Goal: Task Accomplishment & Management: Manage account settings

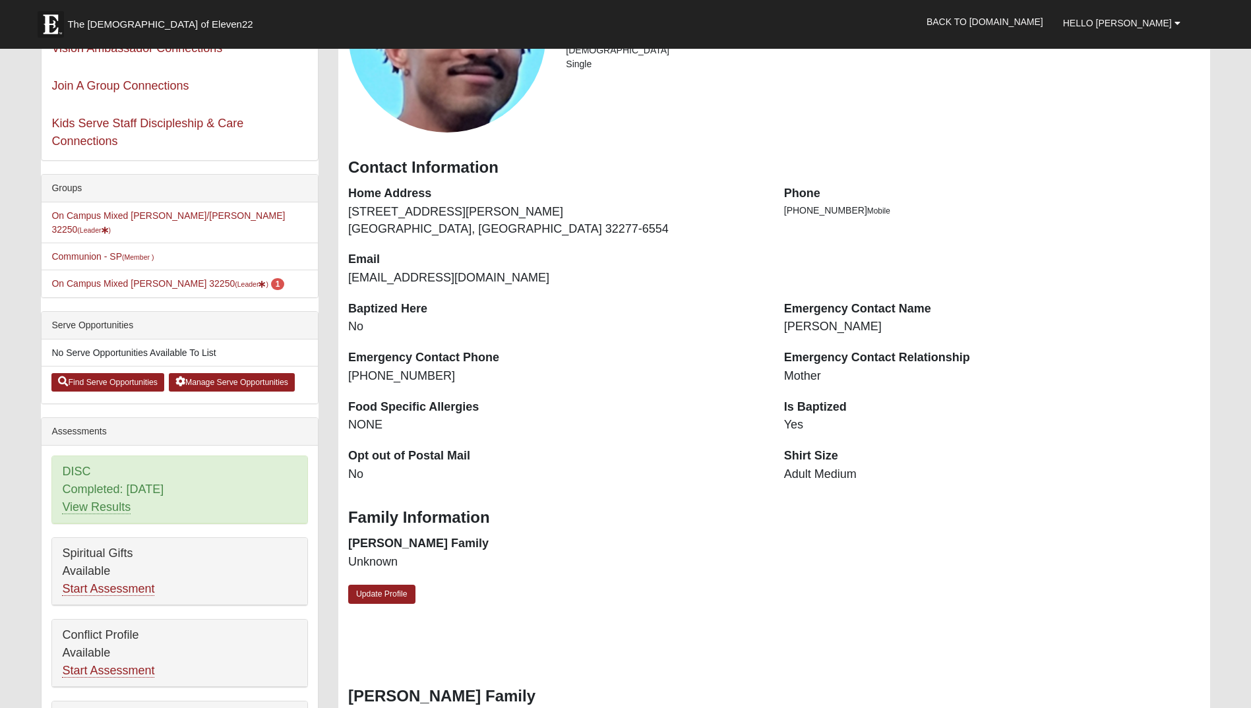
scroll to position [198, 0]
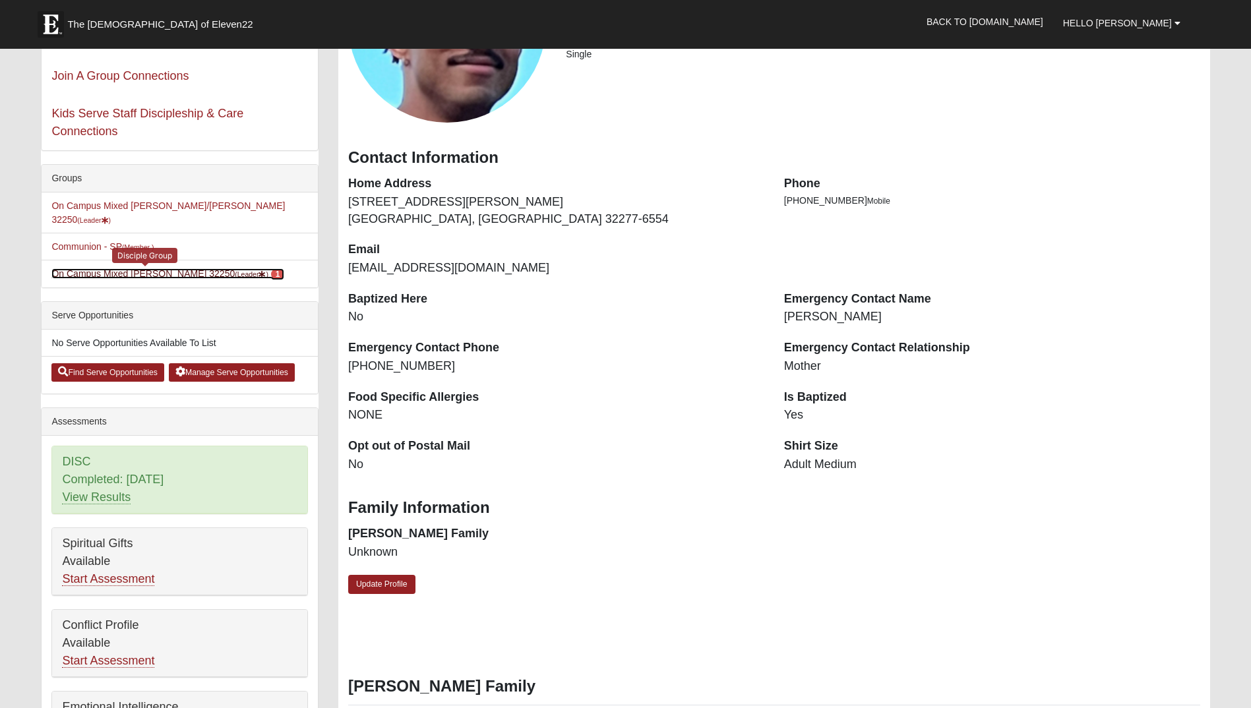
click at [100, 268] on link "On Campus Mixed [PERSON_NAME] 32250 (Leader ) 1" at bounding box center [167, 273] width 233 height 11
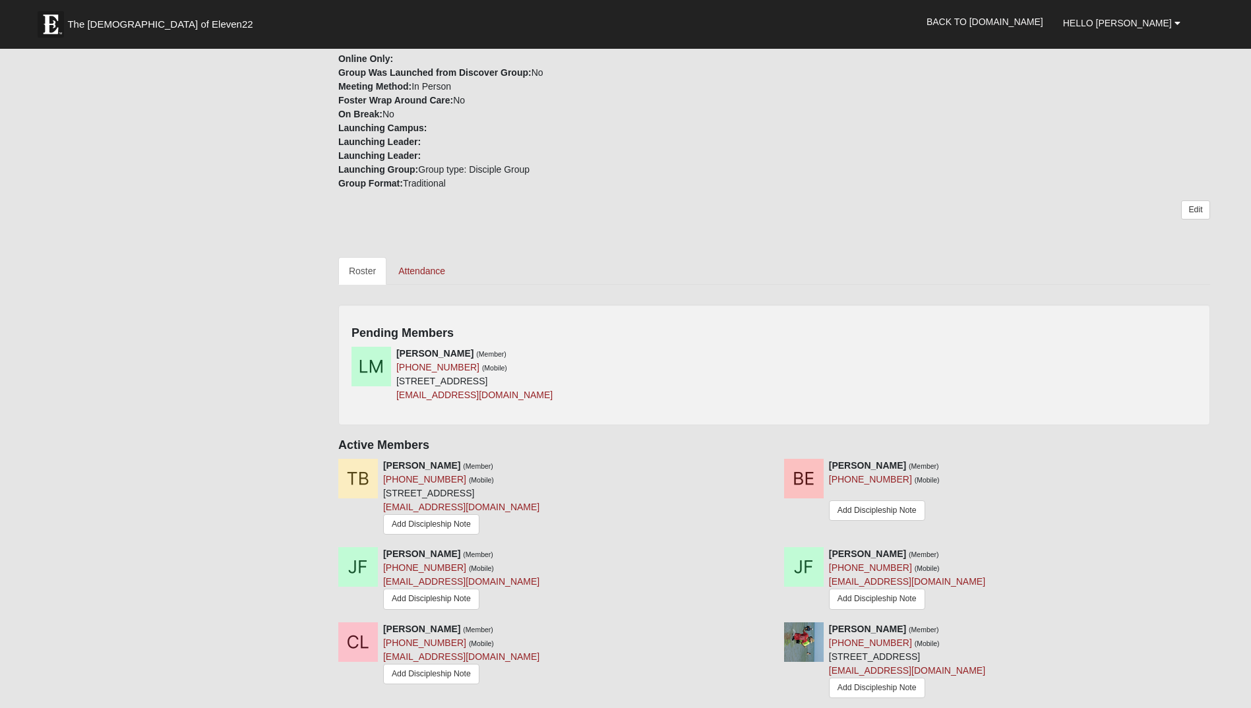
scroll to position [396, 0]
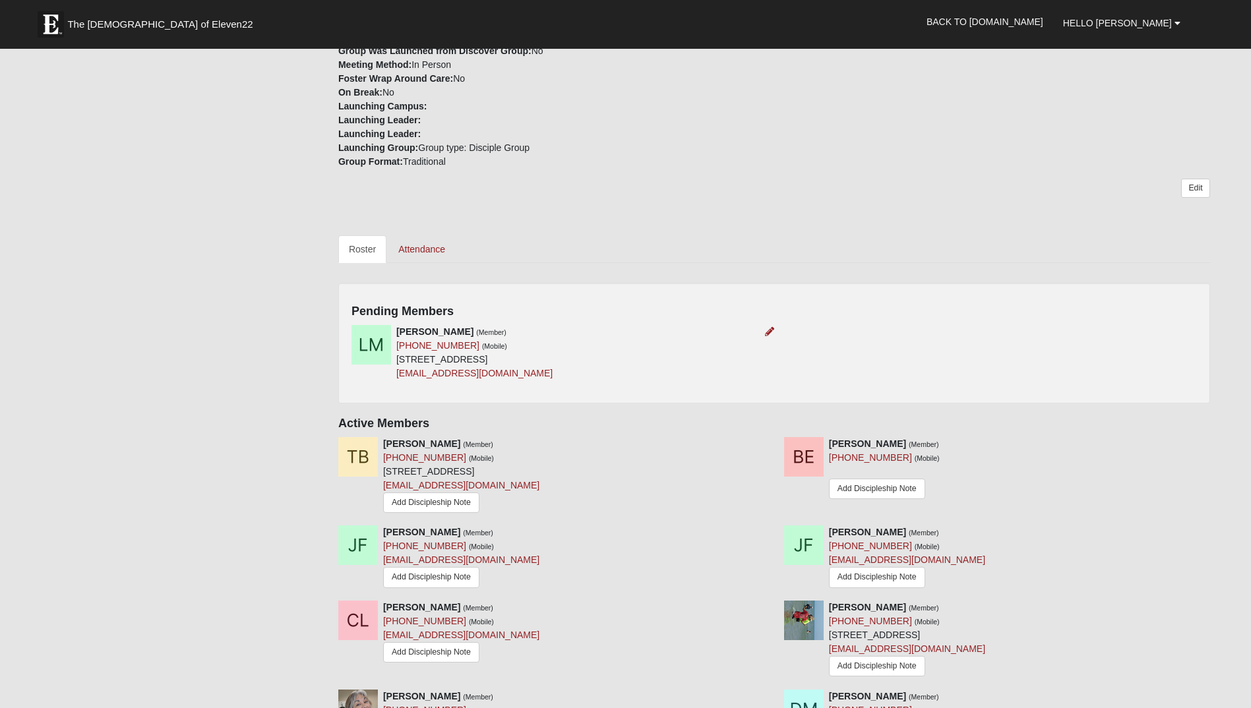
click at [719, 344] on div "Linda Mitchell (Member) (651) 269-4443 (Mobile) 12782 Valletta St Jacksonville,…" at bounding box center [558, 352] width 433 height 55
click at [767, 334] on icon at bounding box center [769, 331] width 9 height 9
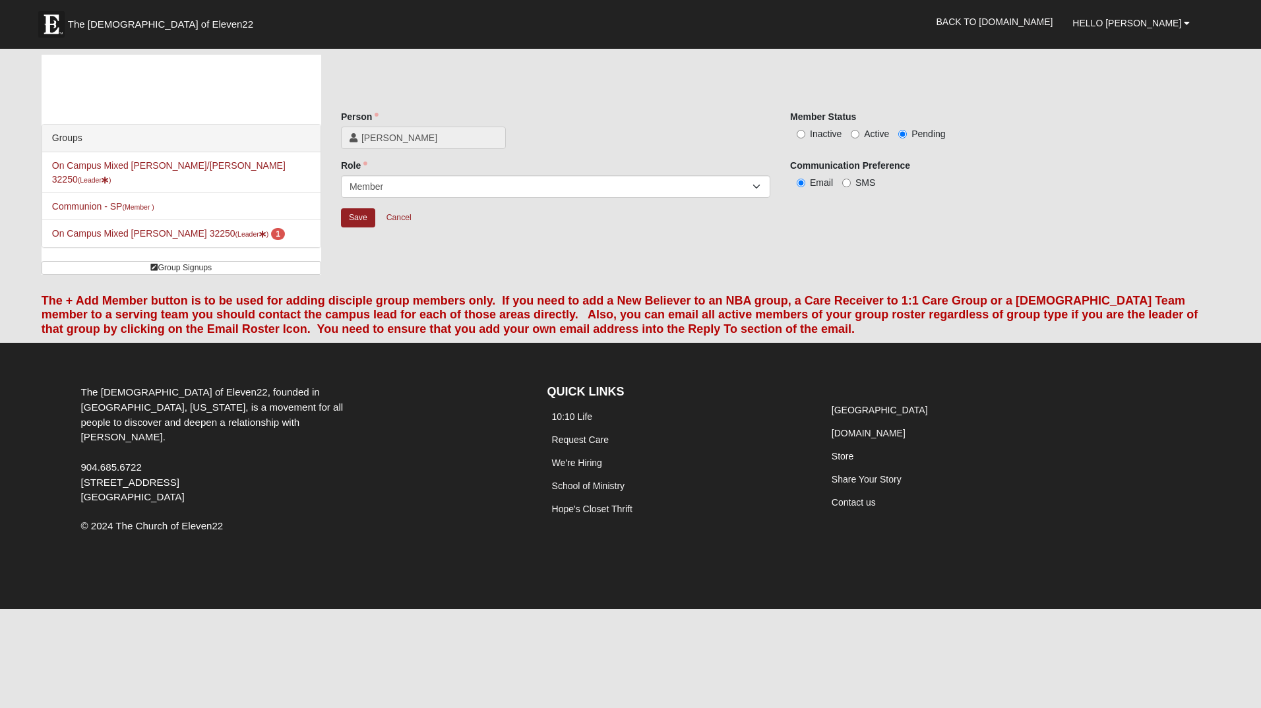
click at [864, 136] on span "Active" at bounding box center [876, 134] width 25 height 11
click at [859, 136] on input "Active" at bounding box center [855, 134] width 9 height 9
radio input "true"
click at [753, 187] on select "Leader Coleader Coach Member Campus Lead Future Leader" at bounding box center [555, 186] width 429 height 22
click at [823, 216] on div "Save Cancel" at bounding box center [780, 227] width 879 height 38
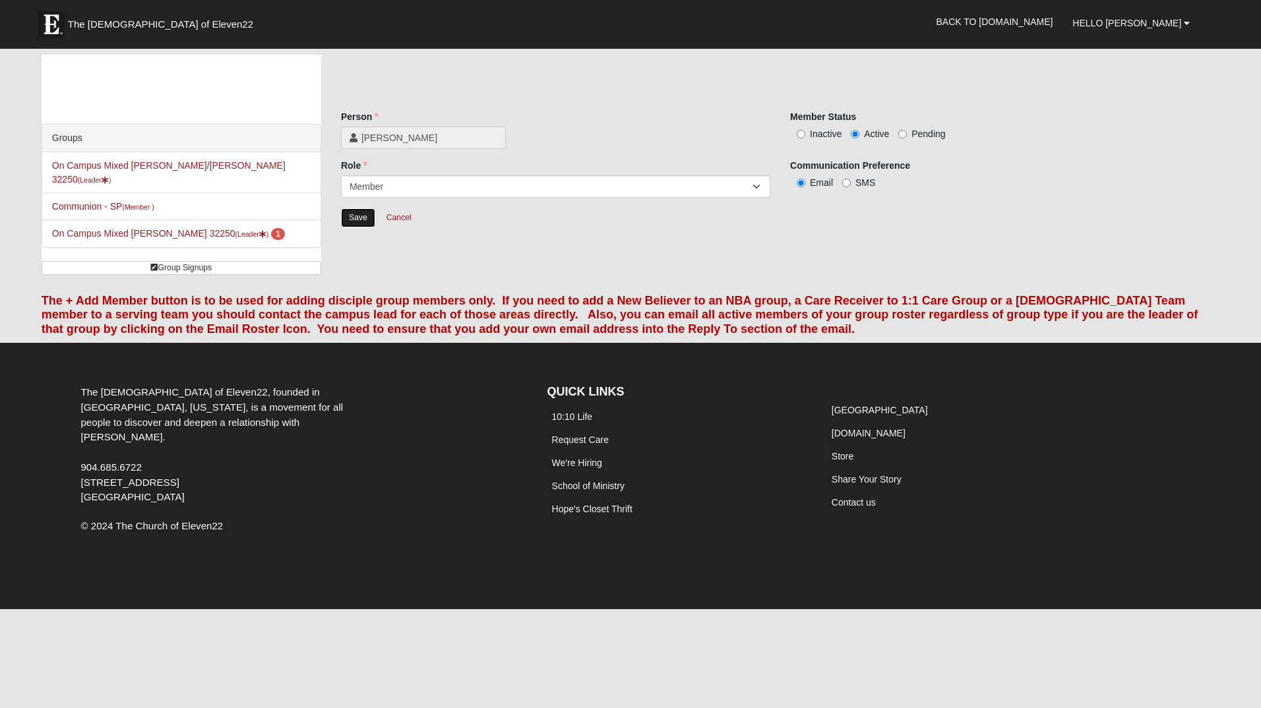
click at [353, 218] on input "Save" at bounding box center [358, 217] width 34 height 19
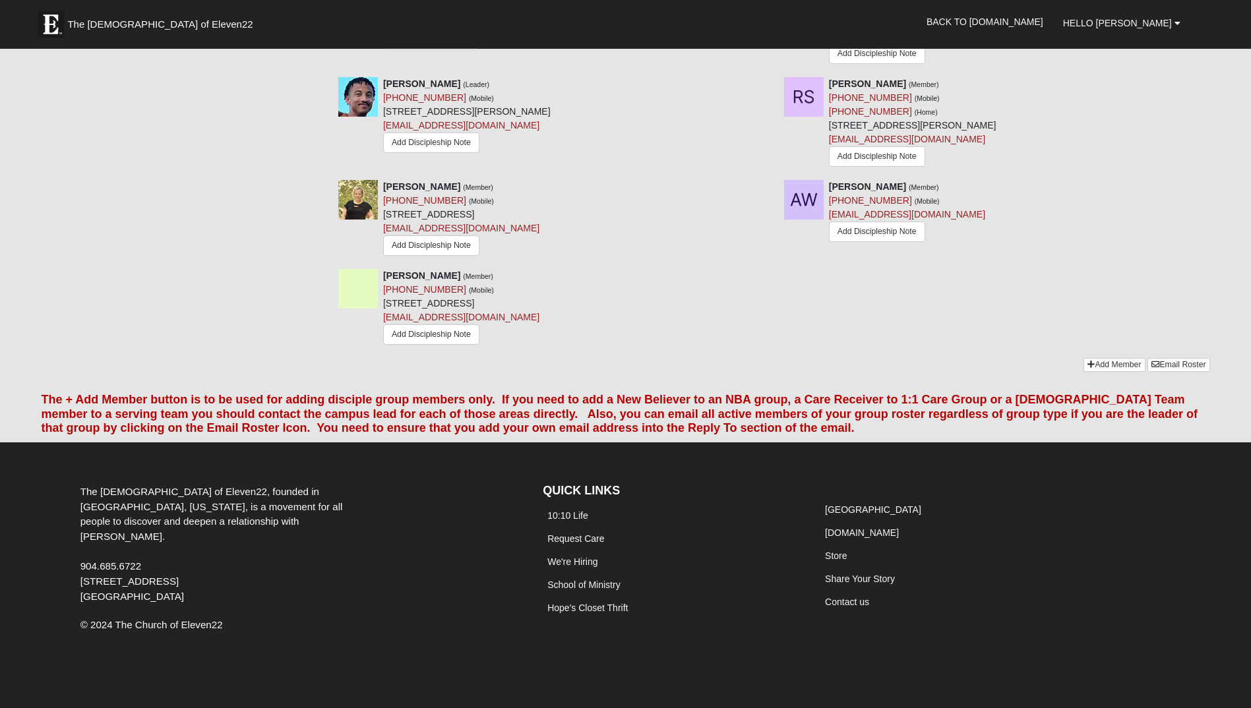
scroll to position [1390, 0]
click at [1113, 367] on link "Add Member" at bounding box center [1114, 365] width 61 height 14
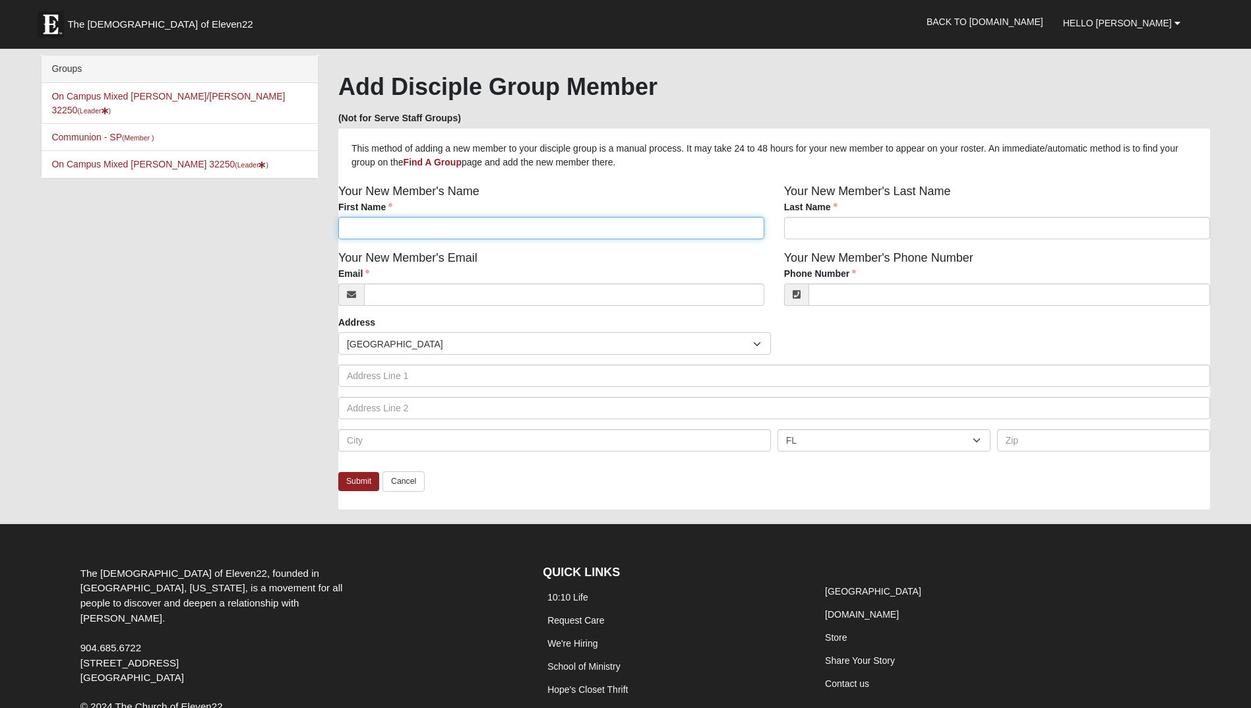
click at [383, 224] on input "First Name" at bounding box center [551, 228] width 426 height 22
type input "[PERSON_NAME]"
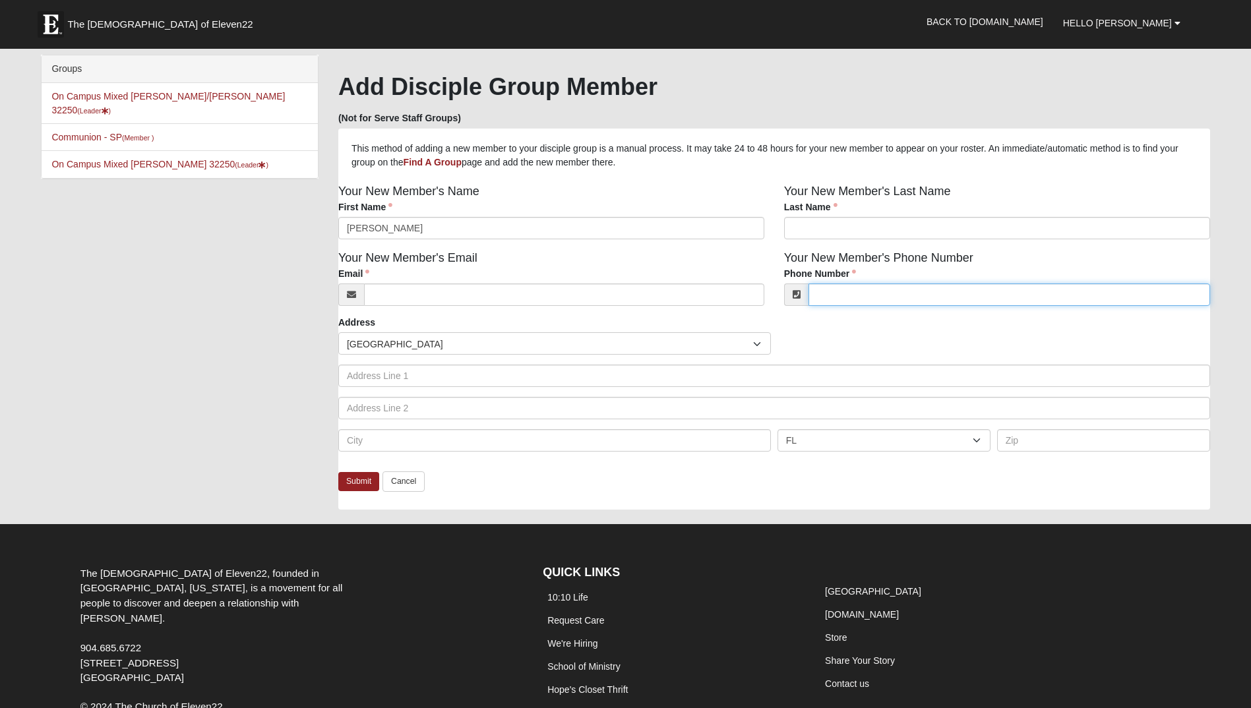
click at [846, 303] on input "Phone Number" at bounding box center [1010, 295] width 402 height 22
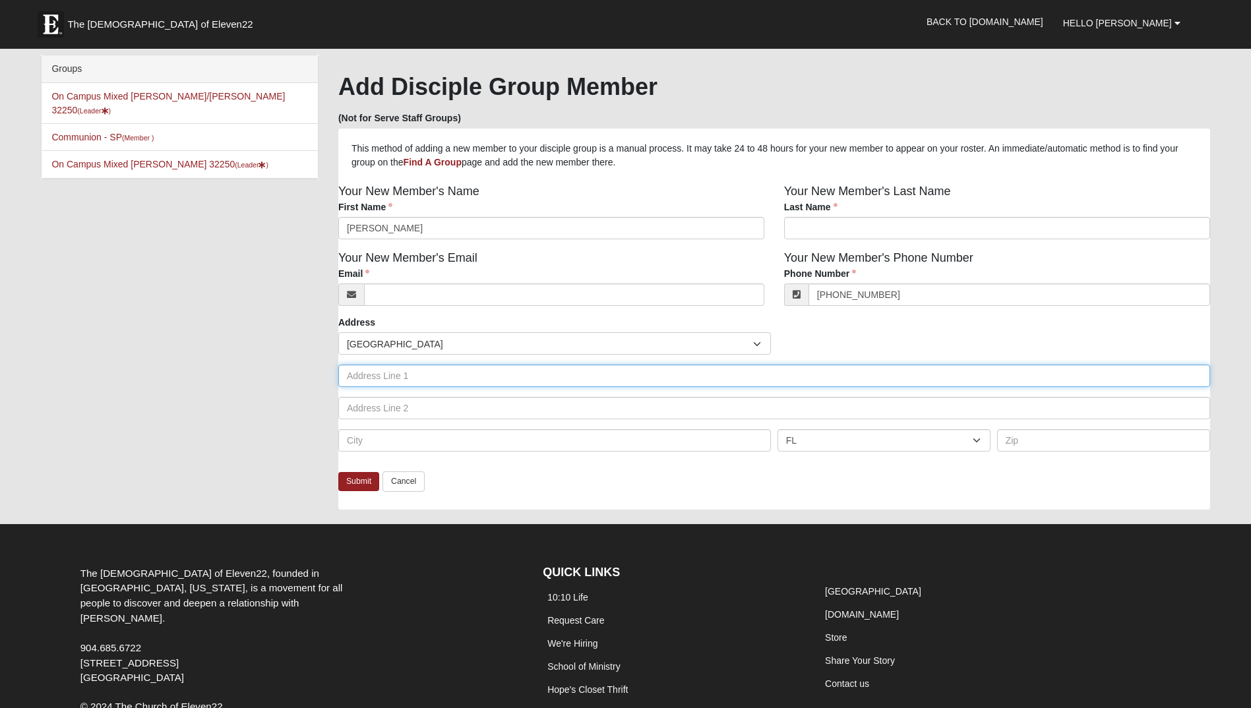
type input "[PHONE_NUMBER]"
click at [1035, 372] on input "text" at bounding box center [774, 376] width 872 height 22
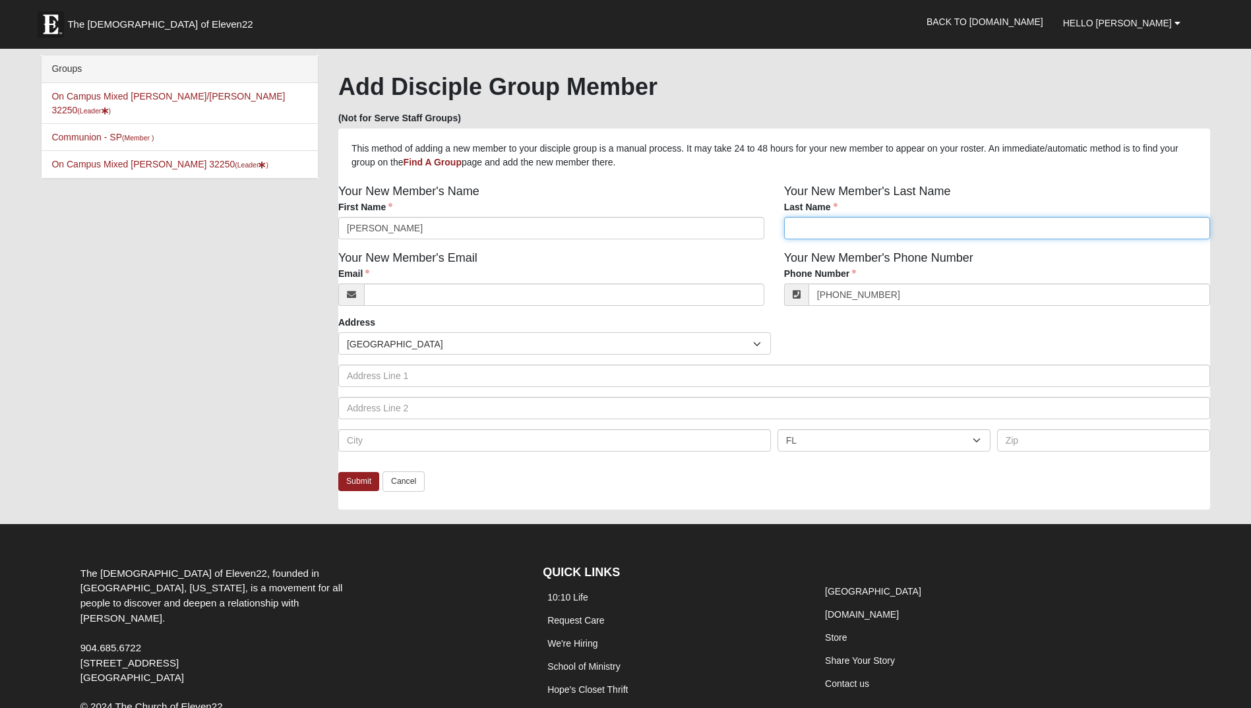
click at [789, 227] on input "Last Name" at bounding box center [997, 228] width 426 height 22
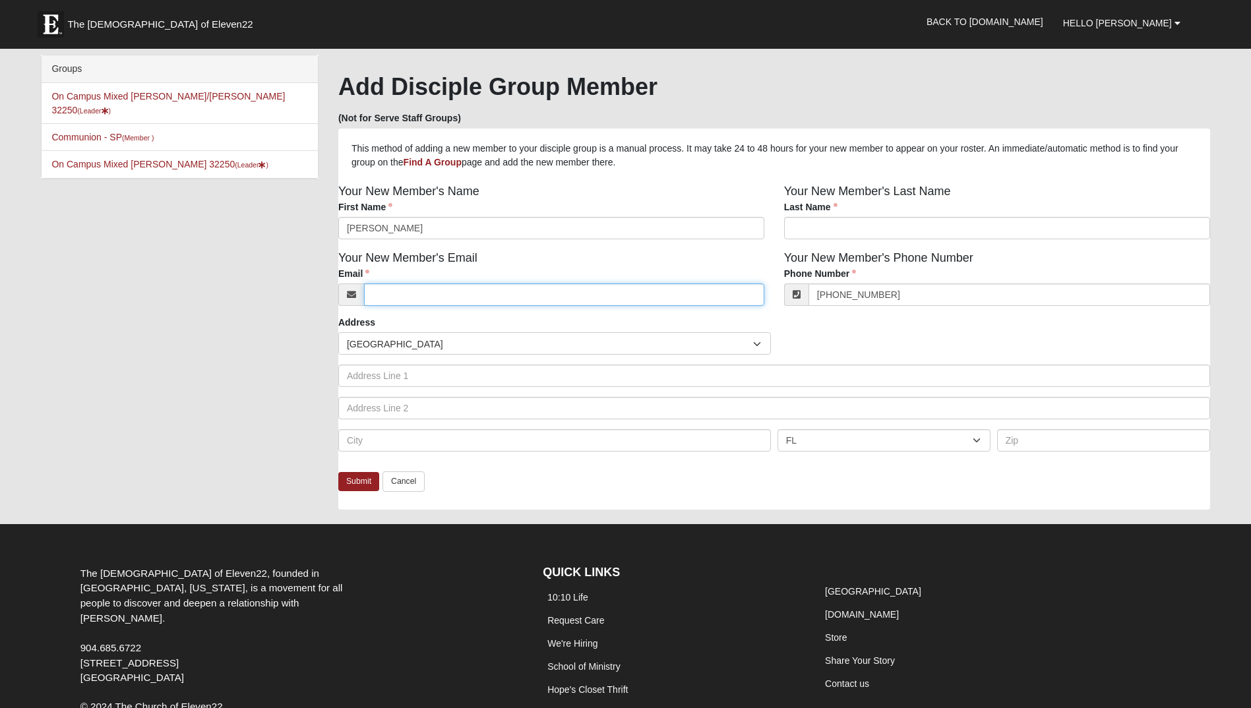
click at [462, 301] on input "Email" at bounding box center [564, 295] width 400 height 22
click at [356, 484] on link "Submit" at bounding box center [358, 481] width 41 height 19
